Goal: Use online tool/utility: Use online tool/utility

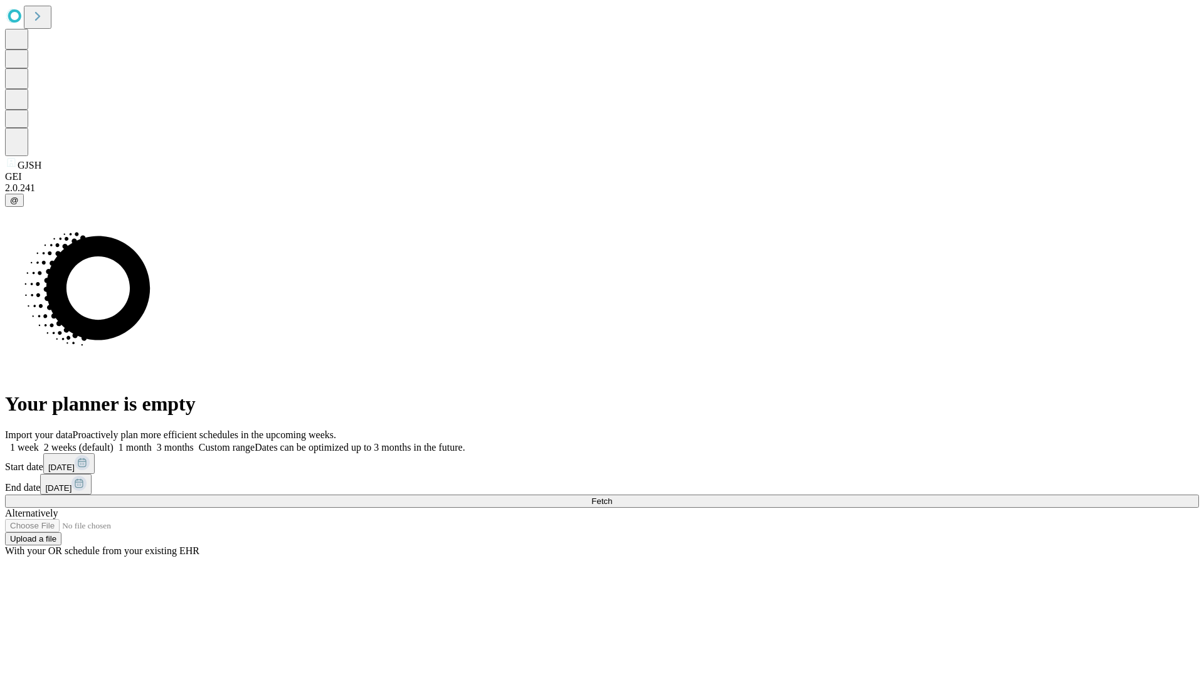
click at [39, 442] on label "1 week" at bounding box center [22, 447] width 34 height 11
click at [612, 497] on span "Fetch" at bounding box center [601, 501] width 21 height 9
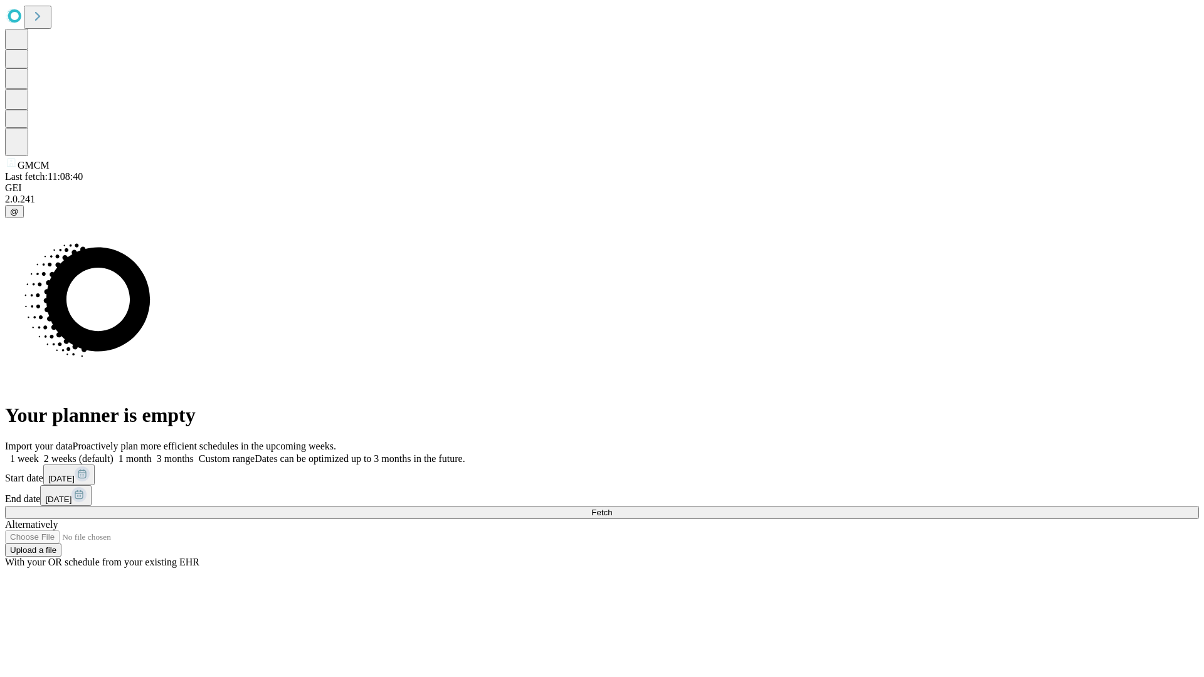
click at [39, 453] on label "1 week" at bounding box center [22, 458] width 34 height 11
click at [612, 508] on span "Fetch" at bounding box center [601, 512] width 21 height 9
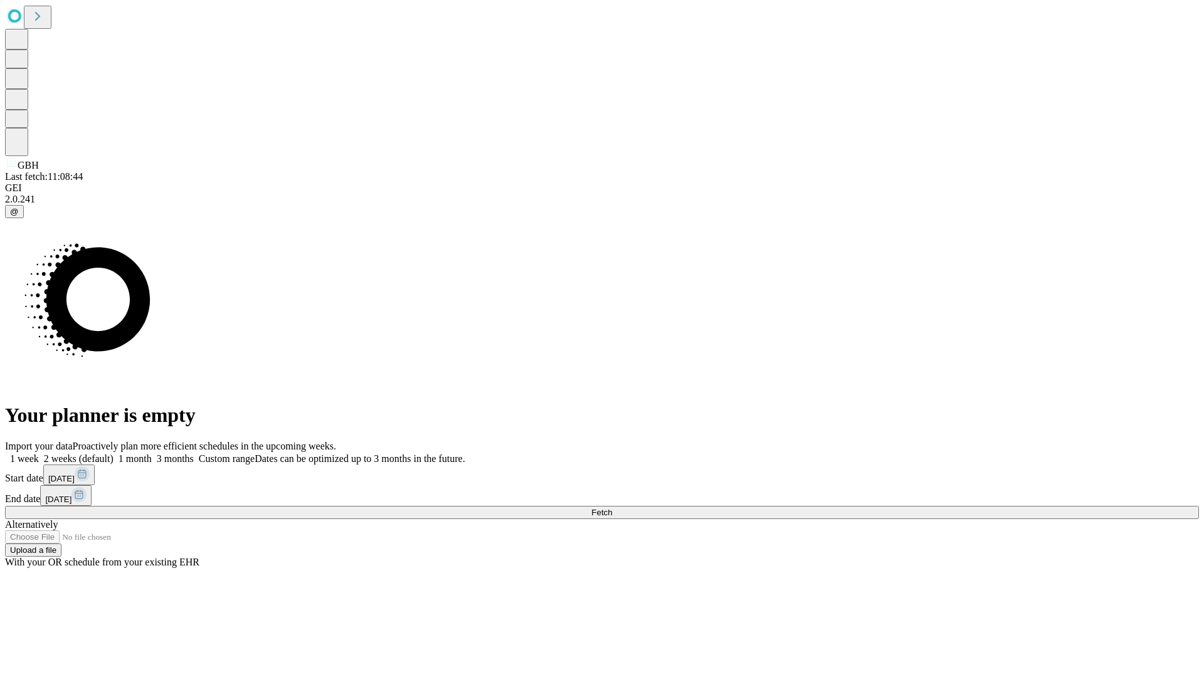
click at [39, 453] on label "1 week" at bounding box center [22, 458] width 34 height 11
click at [612, 508] on span "Fetch" at bounding box center [601, 512] width 21 height 9
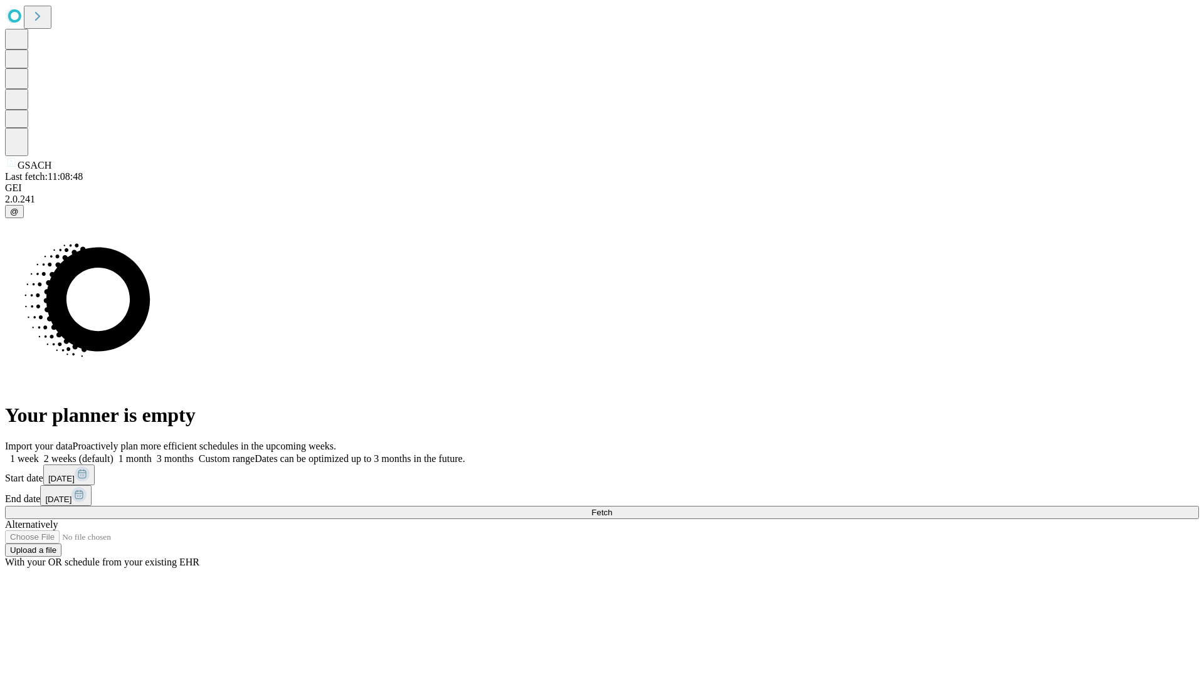
click at [39, 453] on label "1 week" at bounding box center [22, 458] width 34 height 11
click at [612, 508] on span "Fetch" at bounding box center [601, 512] width 21 height 9
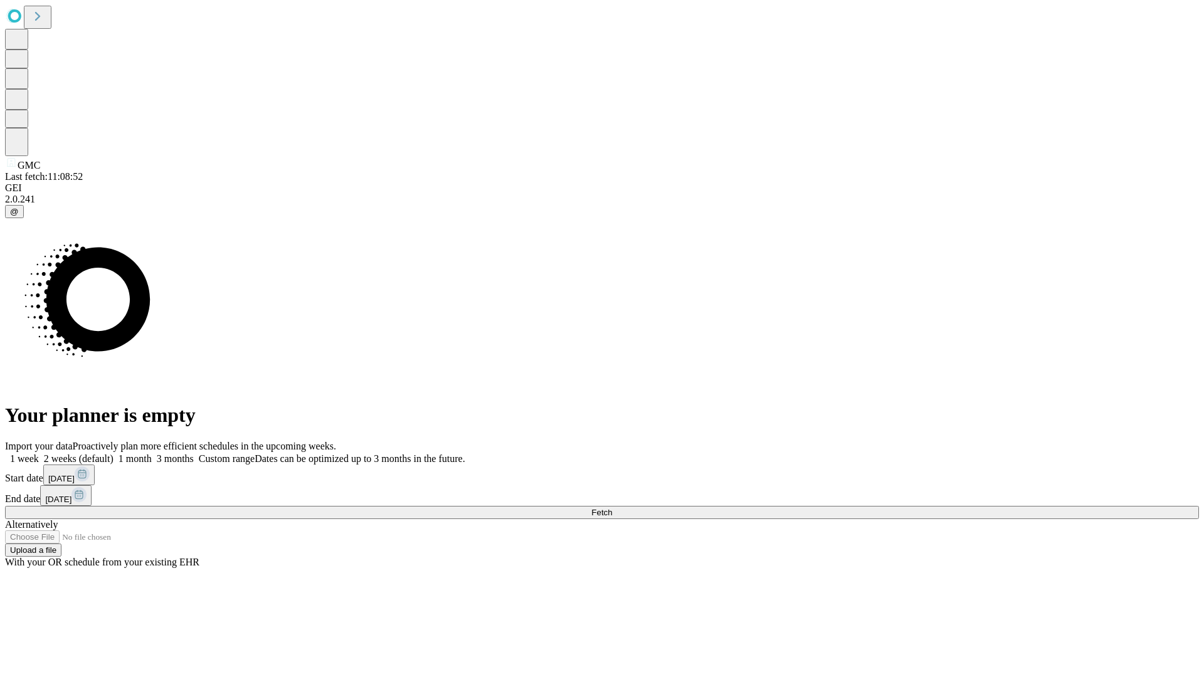
click at [612, 508] on span "Fetch" at bounding box center [601, 512] width 21 height 9
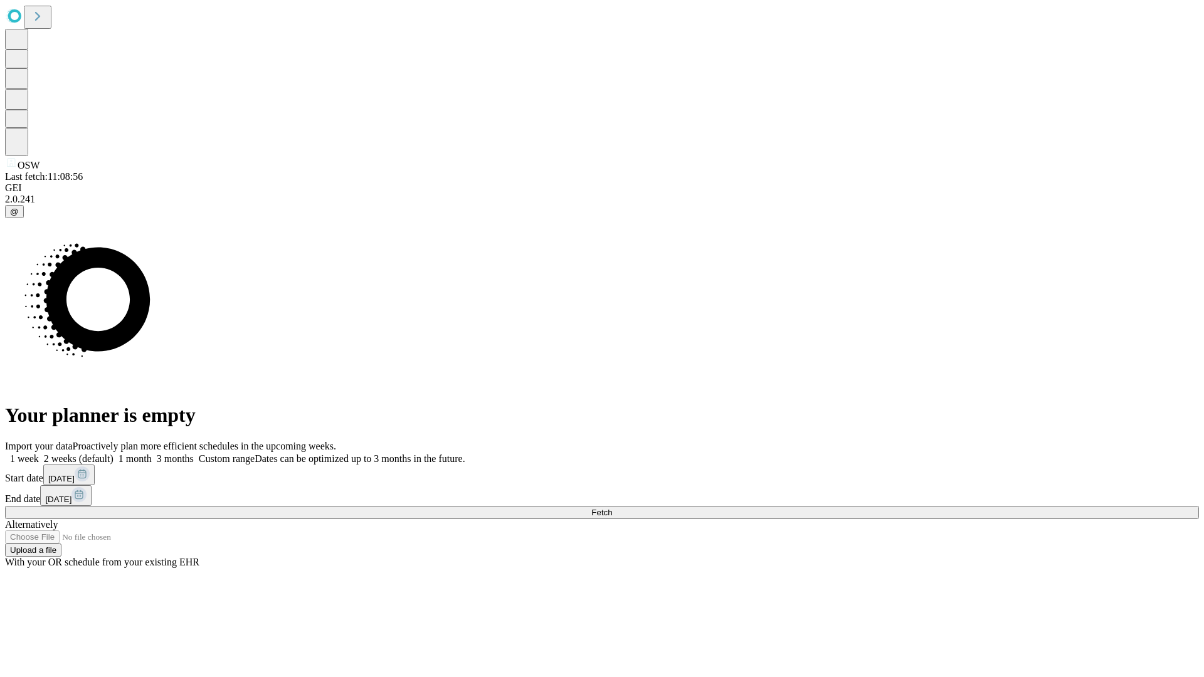
click at [39, 453] on label "1 week" at bounding box center [22, 458] width 34 height 11
click at [612, 508] on span "Fetch" at bounding box center [601, 512] width 21 height 9
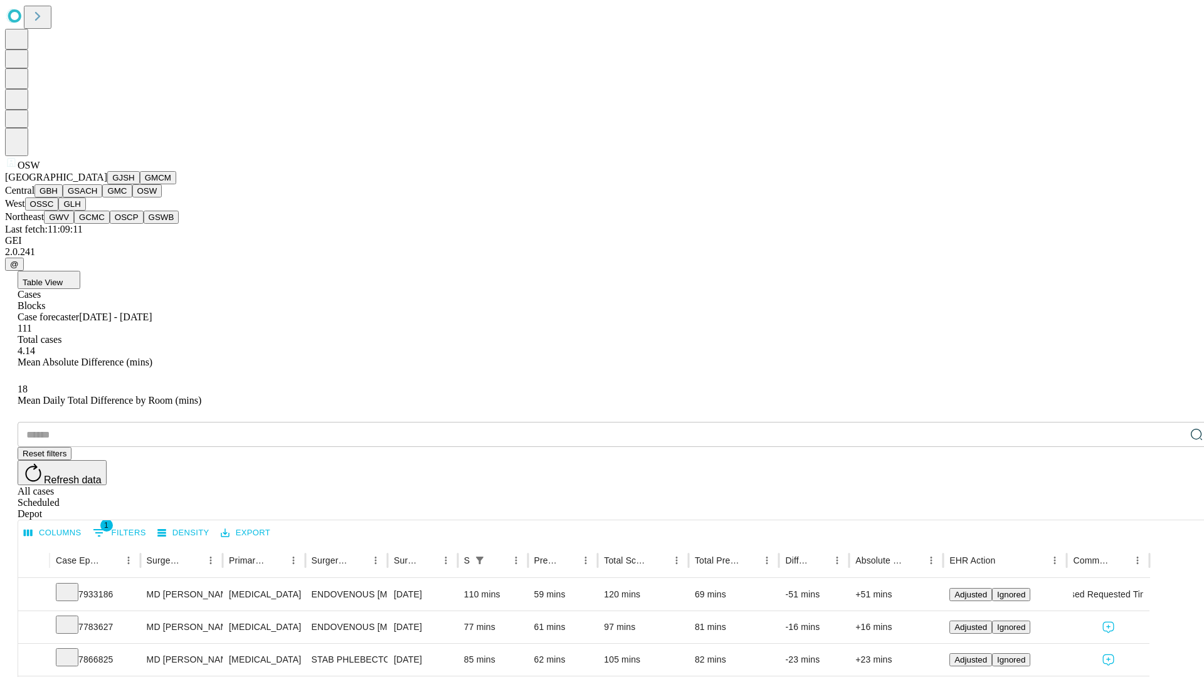
click at [59, 211] on button "OSSC" at bounding box center [42, 203] width 34 height 13
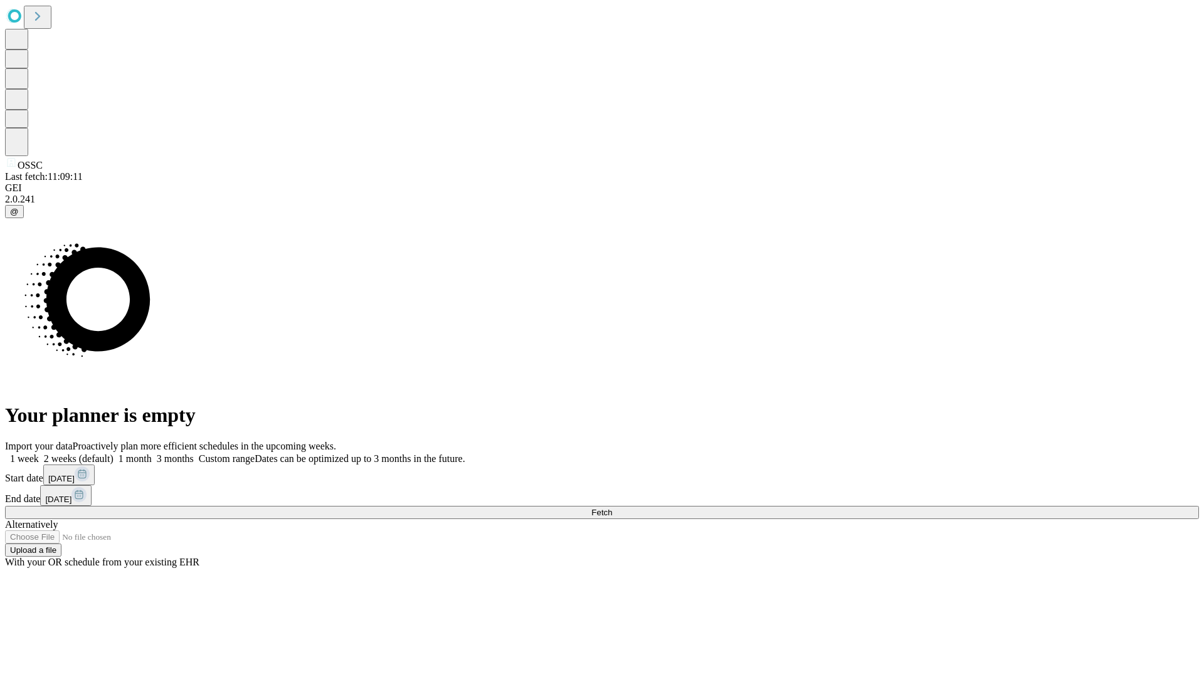
click at [39, 453] on label "1 week" at bounding box center [22, 458] width 34 height 11
click at [612, 508] on span "Fetch" at bounding box center [601, 512] width 21 height 9
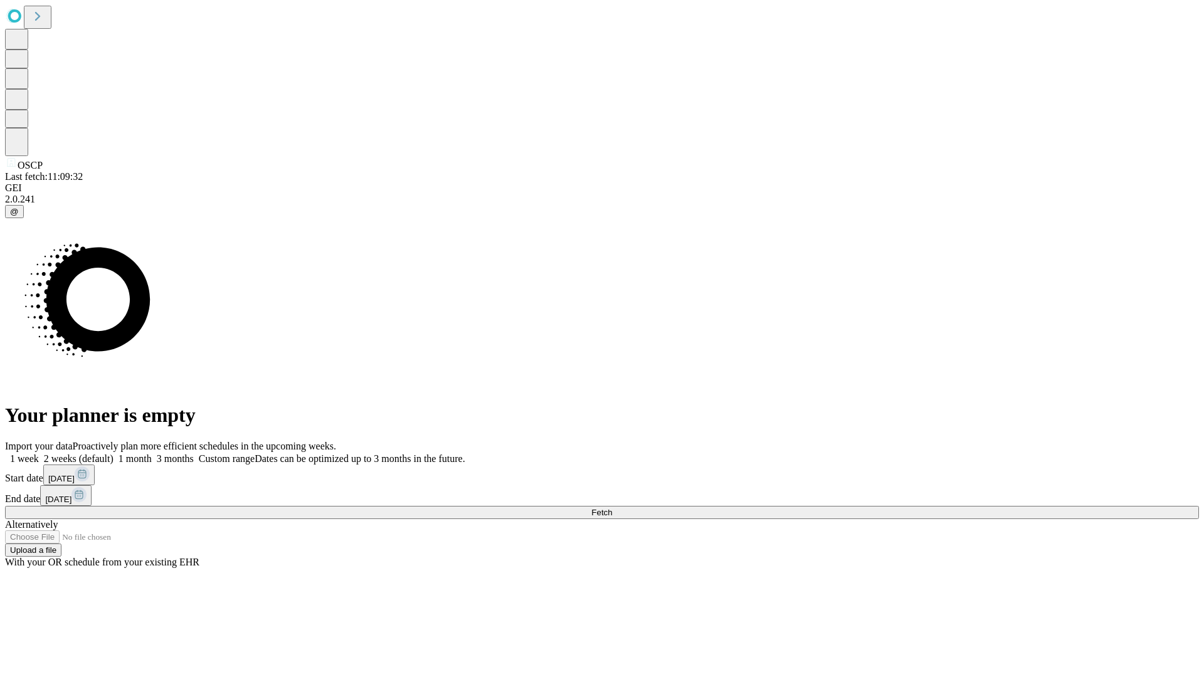
click at [612, 508] on span "Fetch" at bounding box center [601, 512] width 21 height 9
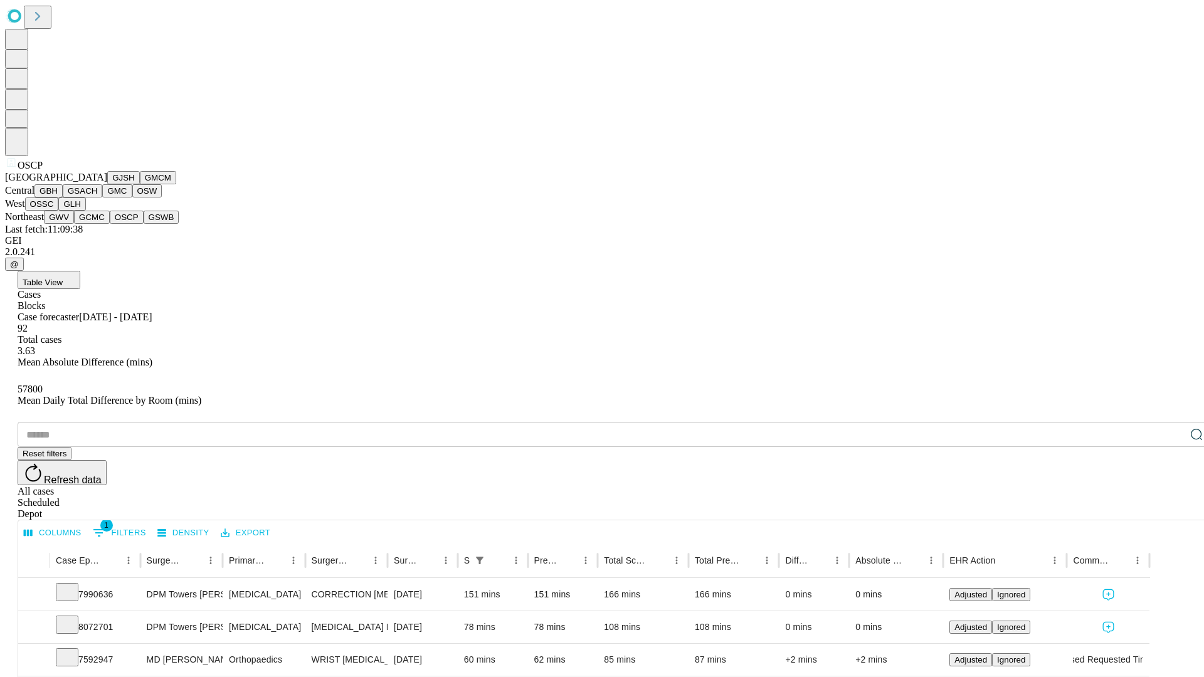
click at [144, 224] on button "GSWB" at bounding box center [162, 217] width 36 height 13
